Goal: Find specific page/section: Find specific page/section

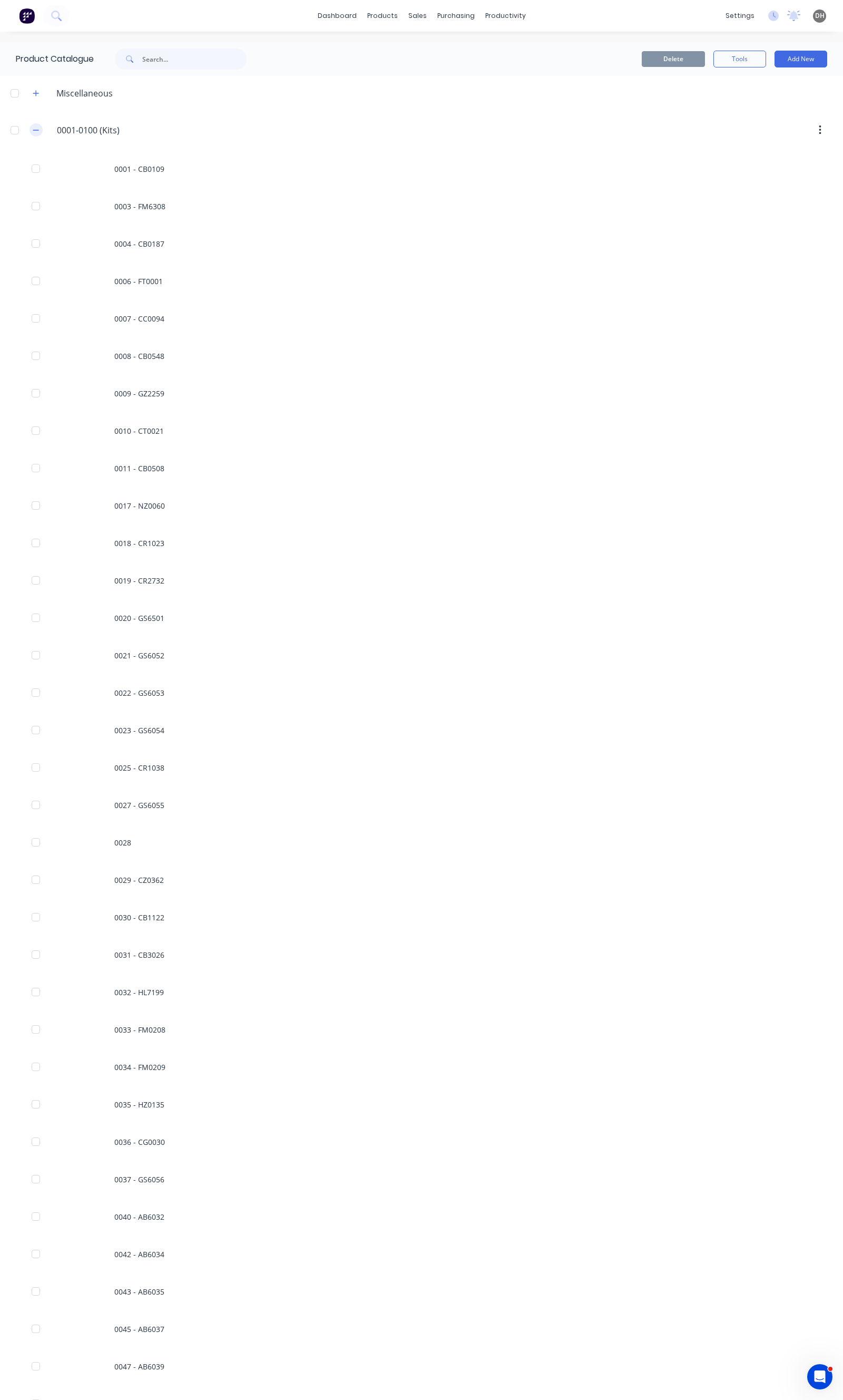
click at [36, 127] on icon "button" at bounding box center [36, 130] width 7 height 8
click at [39, 162] on div "0101-0200.(Kits) 0101-0200 (Kits)" at bounding box center [107, 170] width 166 height 19
click at [39, 166] on button "button" at bounding box center [36, 170] width 13 height 13
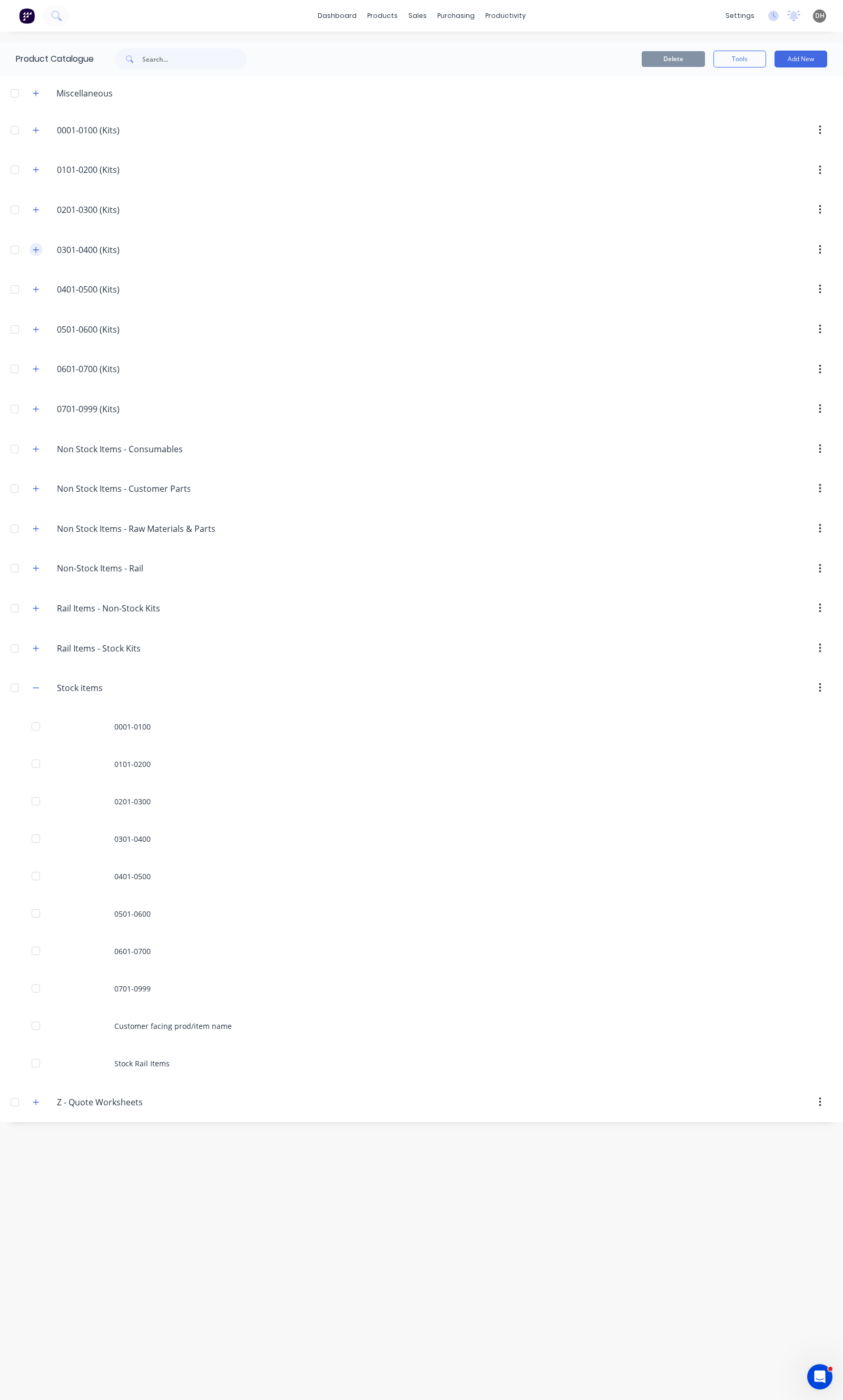
click at [38, 254] on icon "button" at bounding box center [36, 250] width 7 height 8
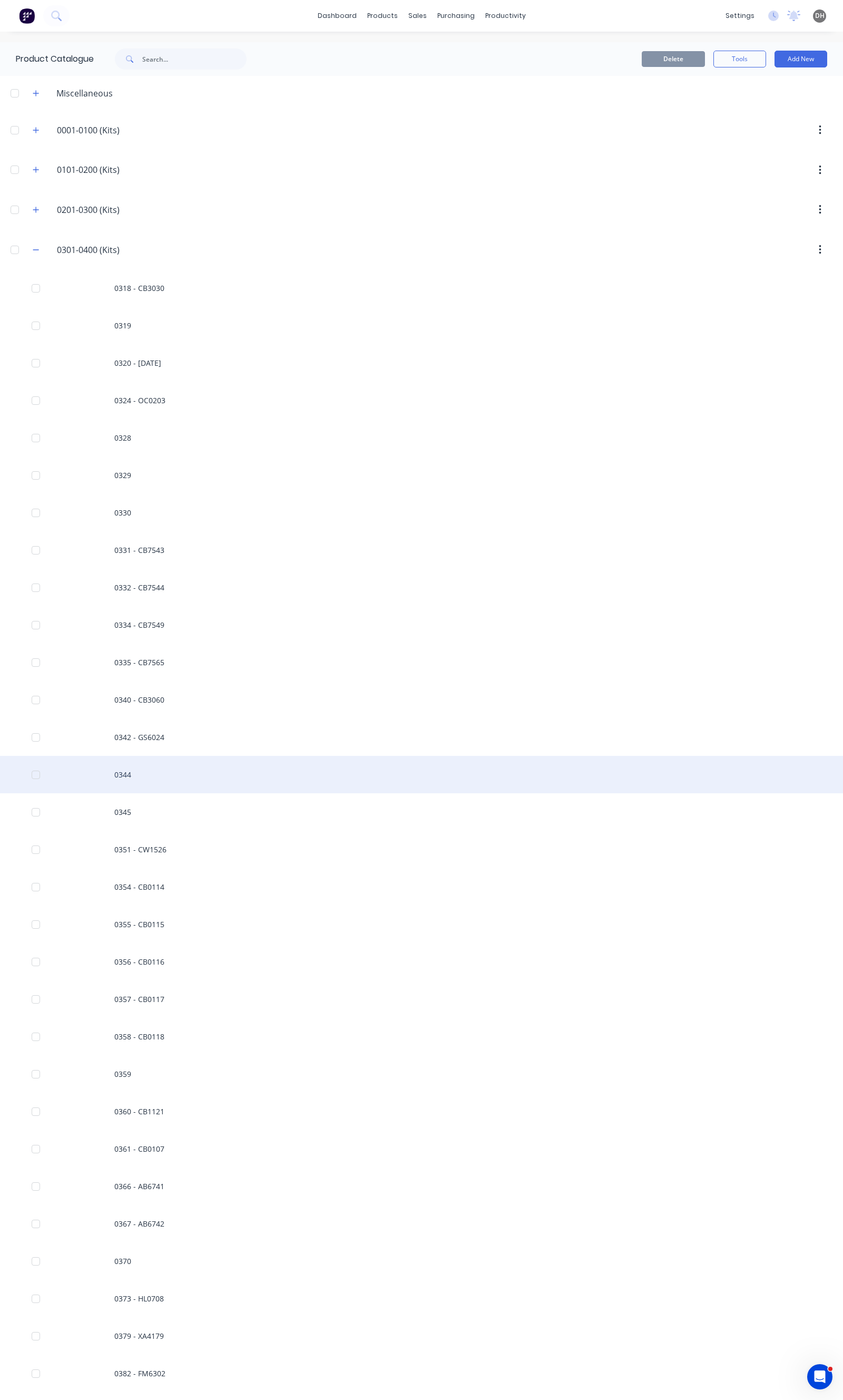
click at [140, 764] on div "0344" at bounding box center [421, 774] width 843 height 38
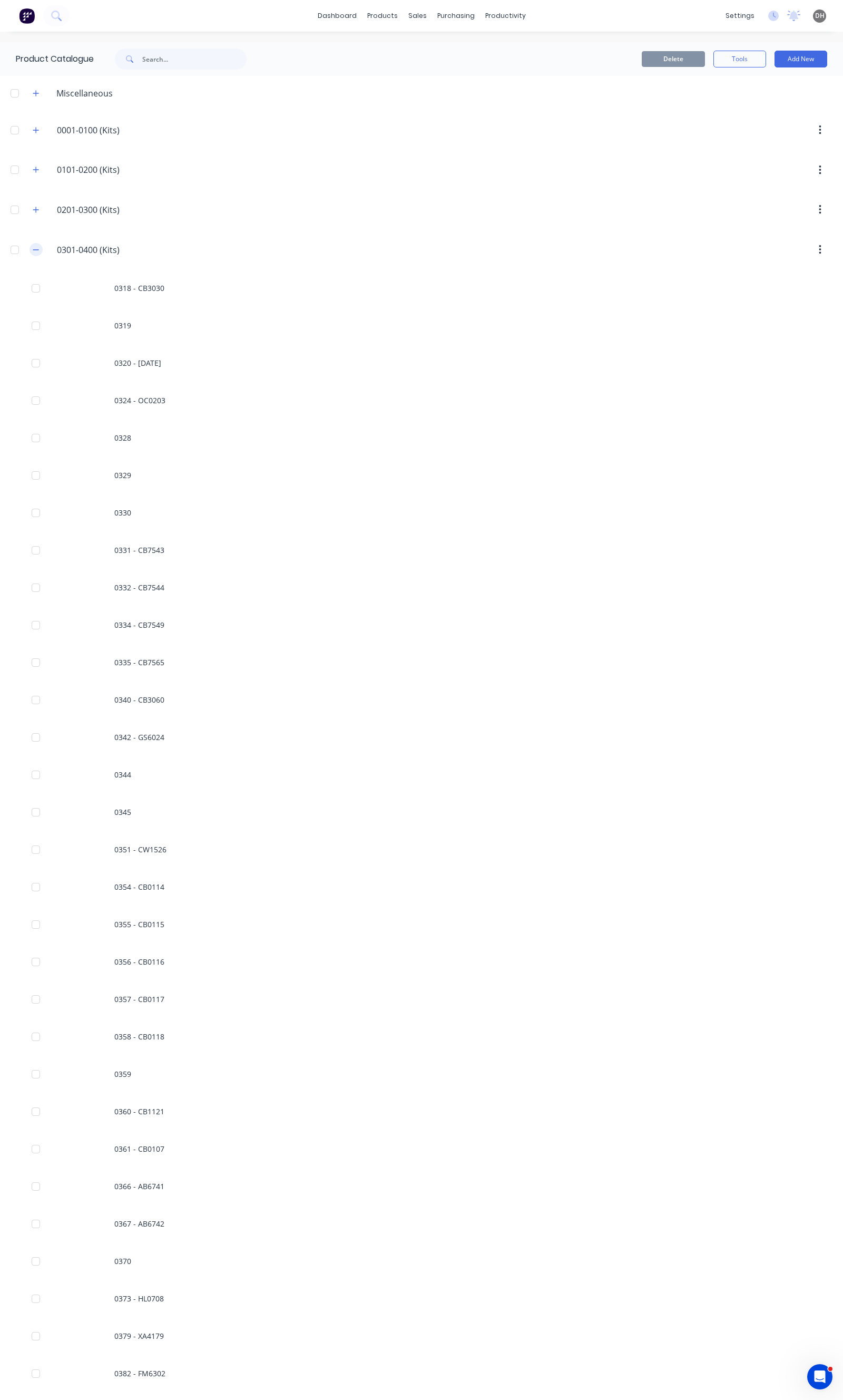
click at [39, 252] on icon "button" at bounding box center [36, 250] width 7 height 8
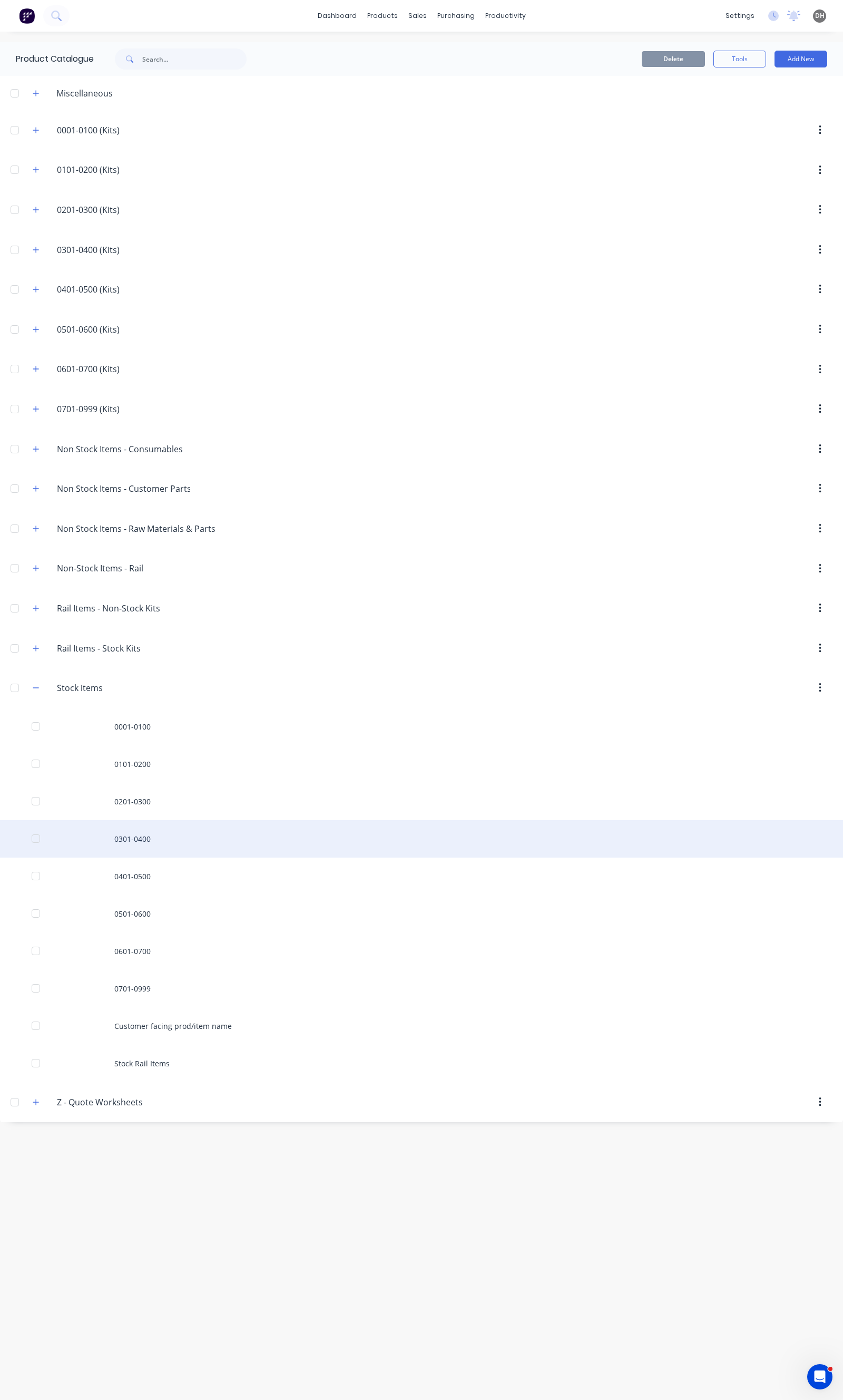
click at [139, 834] on div "0301-0400" at bounding box center [421, 839] width 843 height 38
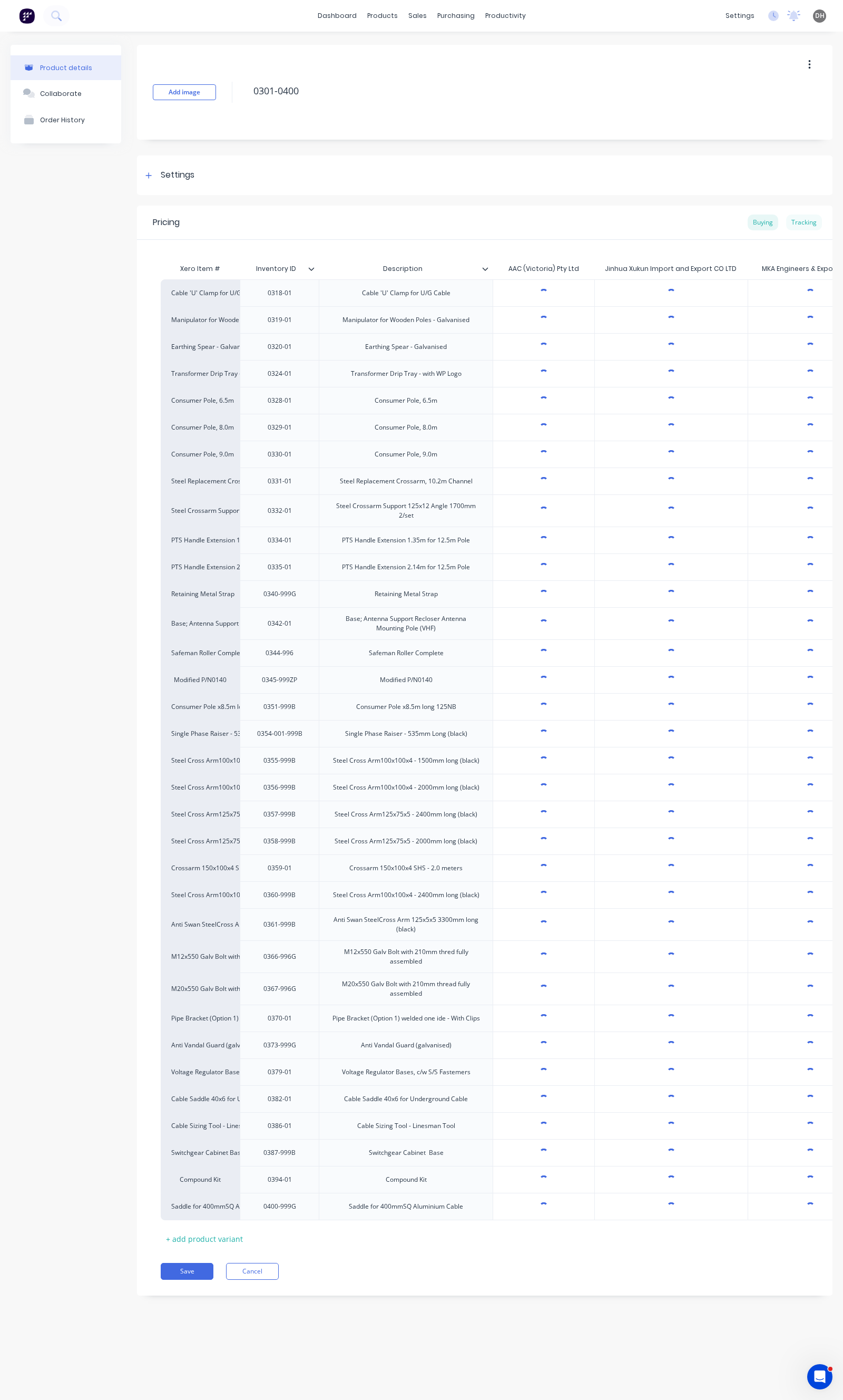
click at [819, 223] on div "Tracking" at bounding box center [804, 222] width 36 height 16
type textarea "x"
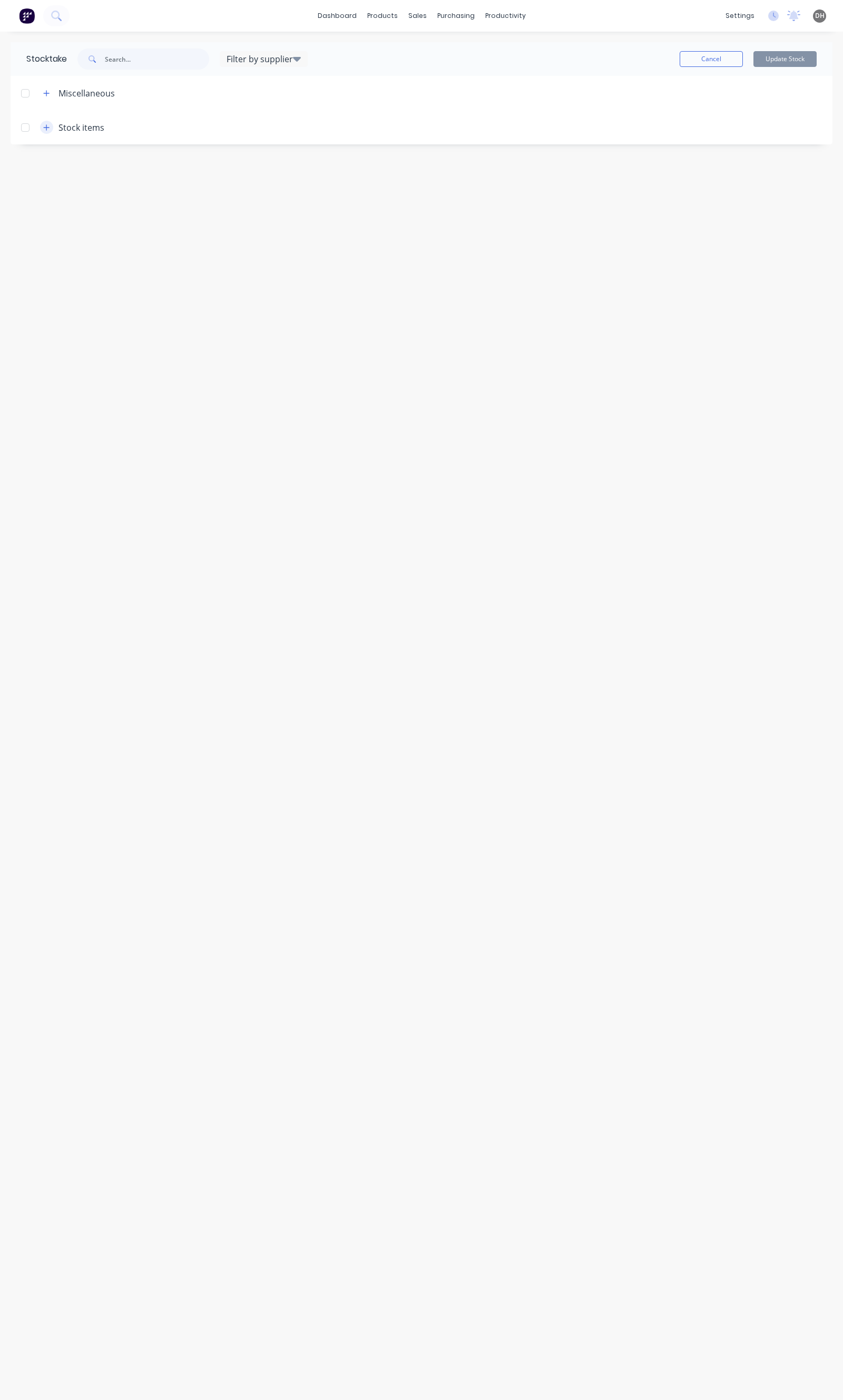
click at [44, 127] on icon "button" at bounding box center [47, 128] width 7 height 8
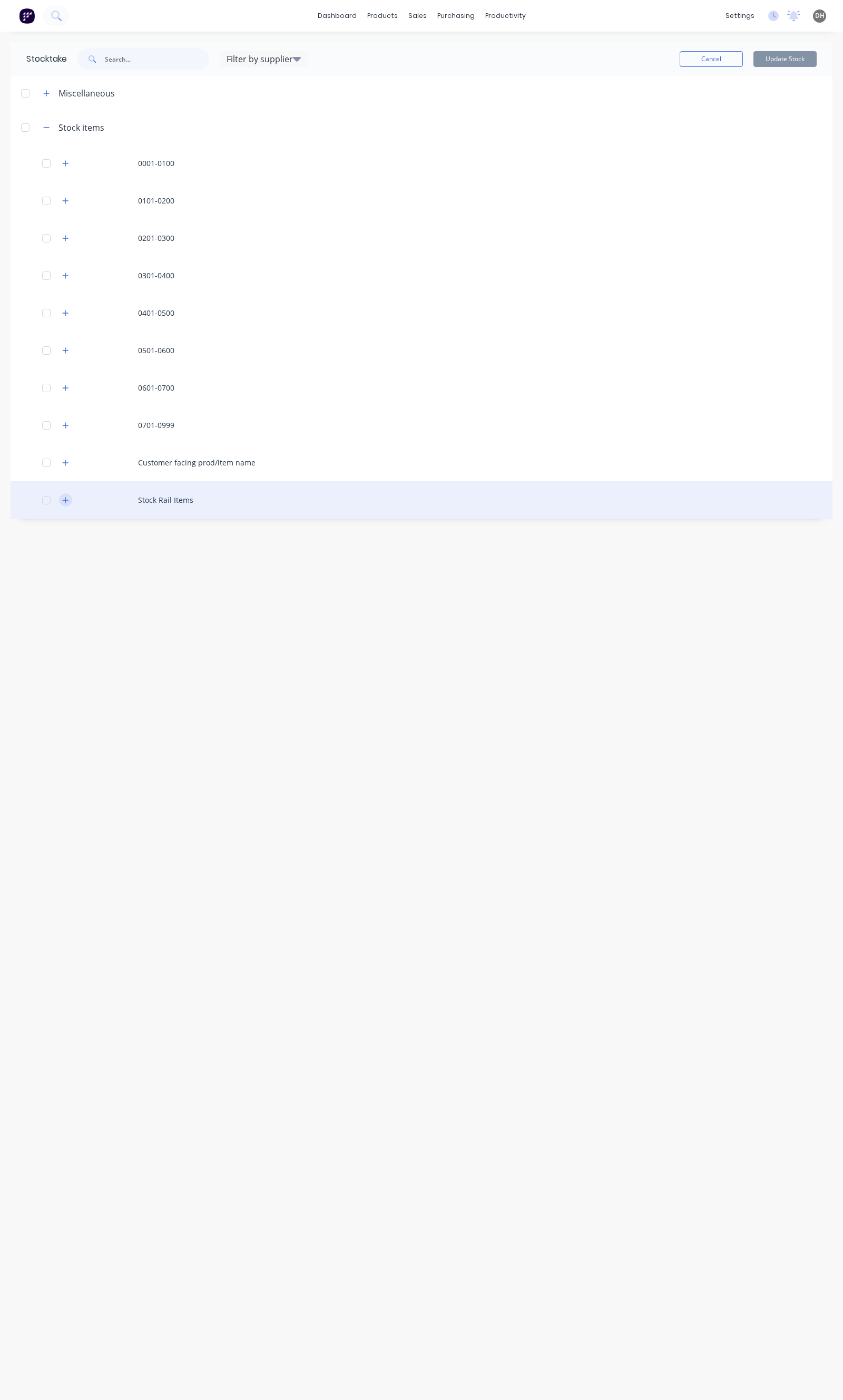
click at [66, 499] on icon "button" at bounding box center [65, 501] width 7 height 8
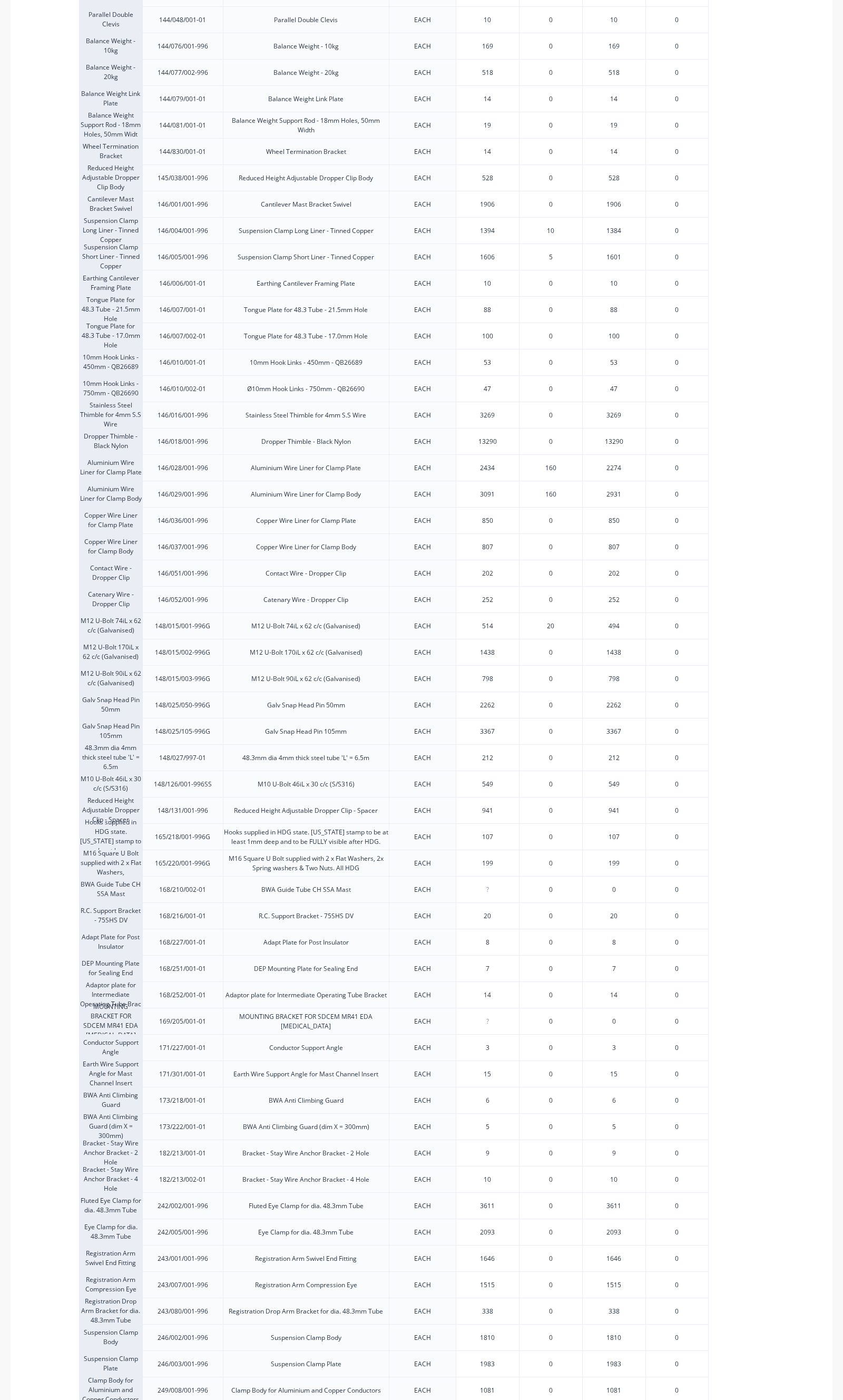
scroll to position [1040, 0]
